Goal: Task Accomplishment & Management: Complete application form

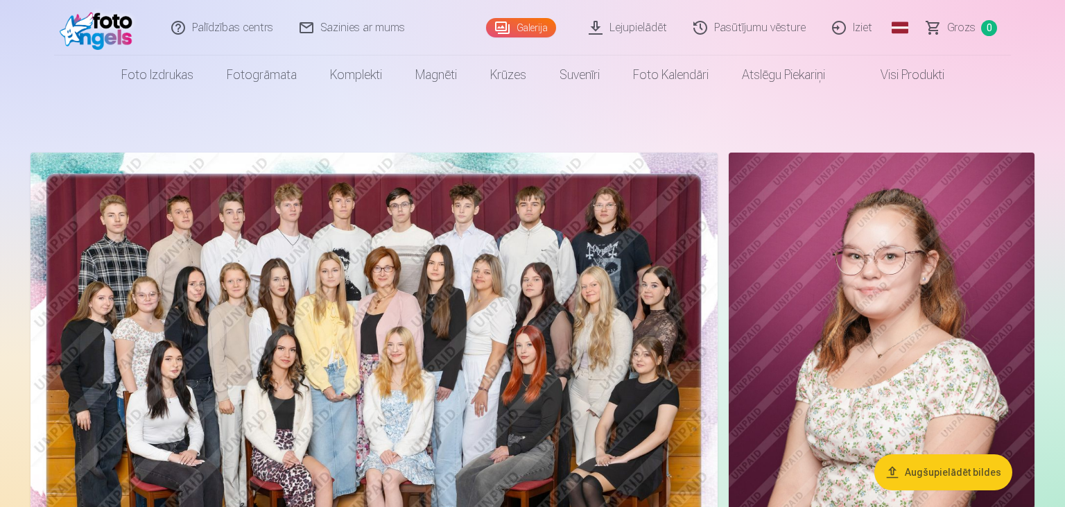
click at [861, 25] on link "Iziet" at bounding box center [852, 27] width 67 height 55
click at [862, 43] on link "Iziet" at bounding box center [852, 27] width 67 height 55
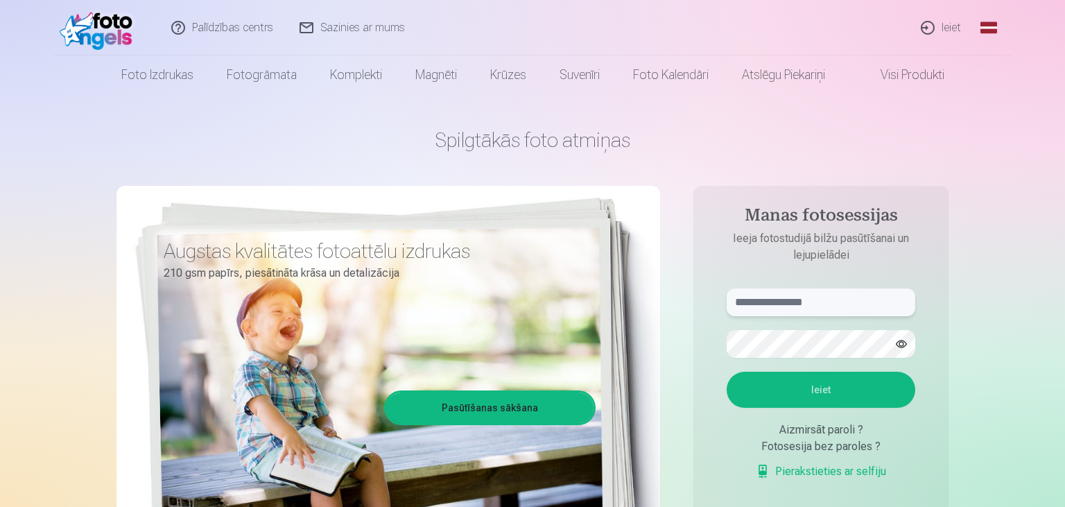
click at [842, 300] on input "text" at bounding box center [821, 302] width 189 height 28
type input "**********"
click at [727, 372] on button "Ieiet" at bounding box center [821, 390] width 189 height 36
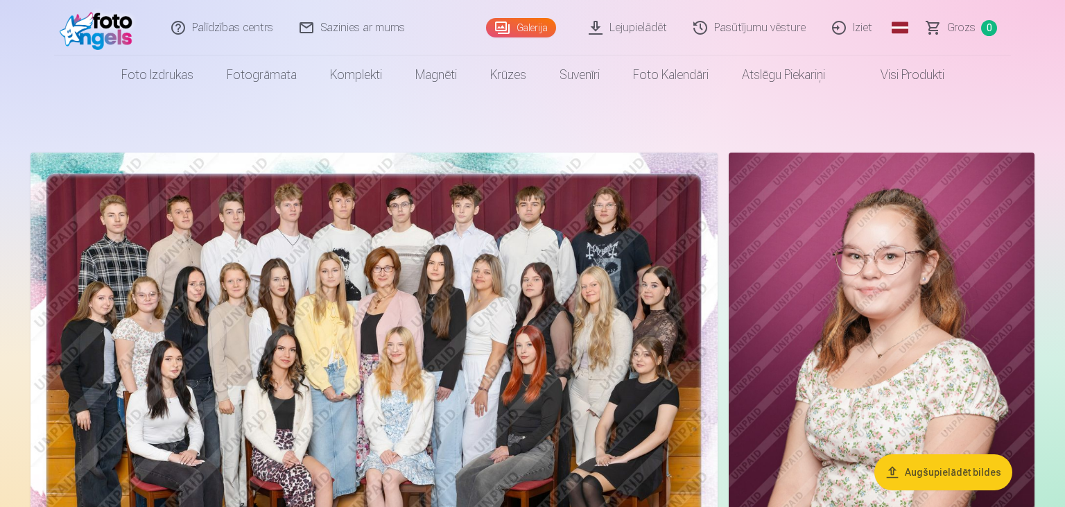
click at [844, 26] on link "Iziet" at bounding box center [852, 27] width 67 height 55
